Goal: Task Accomplishment & Management: Manage account settings

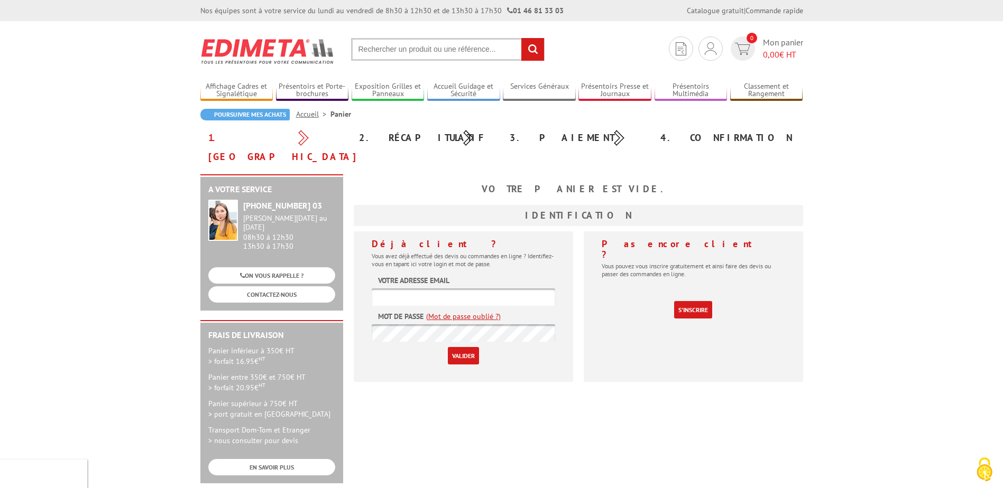
click at [425, 275] on label "Votre adresse email" at bounding box center [413, 280] width 71 height 11
click at [383, 289] on input "text" at bounding box center [463, 297] width 183 height 17
type input "[EMAIL_ADDRESS][DOMAIN_NAME]"
click at [386, 311] on label "Mot de passe" at bounding box center [400, 316] width 45 height 11
click at [412, 311] on label "Mot de passe" at bounding box center [400, 316] width 45 height 11
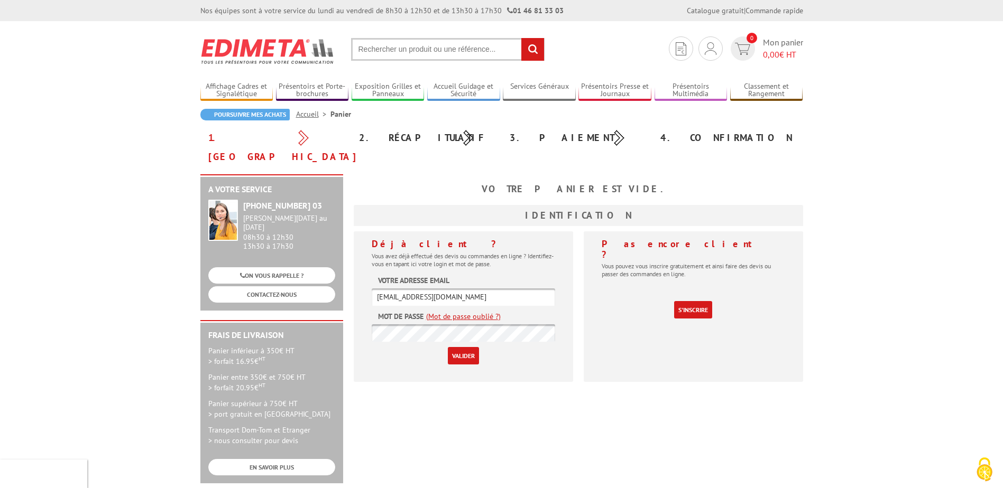
click at [456, 347] on input "Valider" at bounding box center [463, 355] width 31 height 17
click at [451, 347] on input "Valider" at bounding box center [463, 355] width 31 height 17
